Goal: Information Seeking & Learning: Learn about a topic

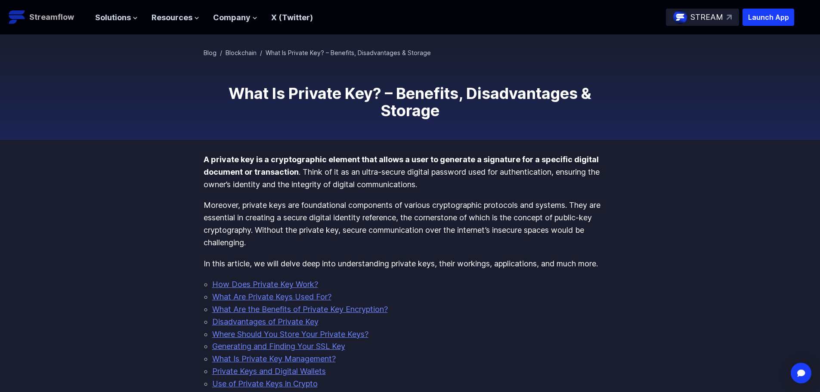
click at [34, 16] on p "Streamflow" at bounding box center [51, 17] width 45 height 12
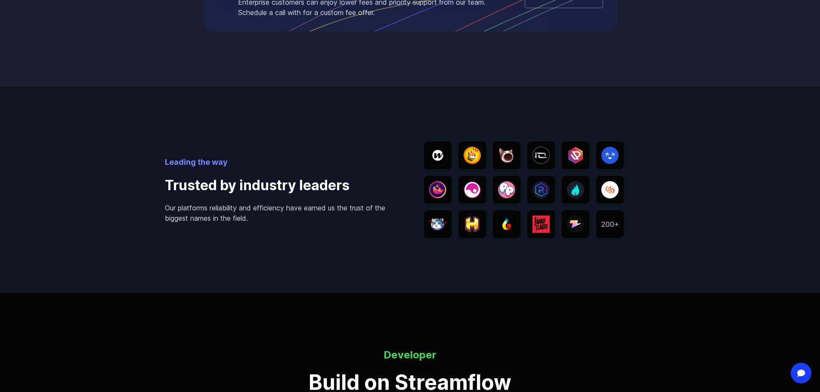
scroll to position [1635, 0]
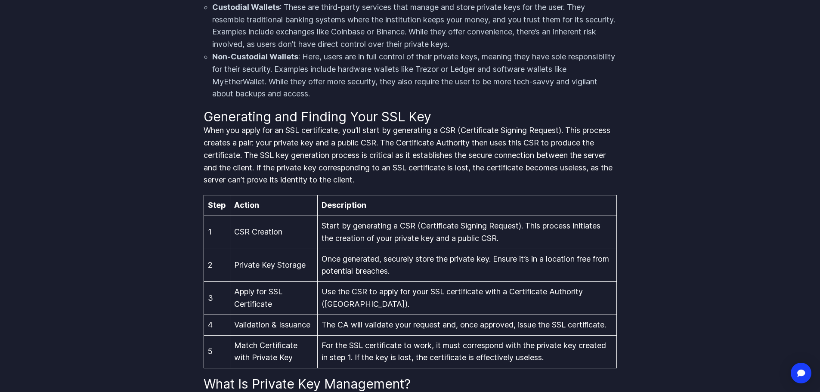
scroll to position [1420, 0]
